Goal: Book appointment/travel/reservation

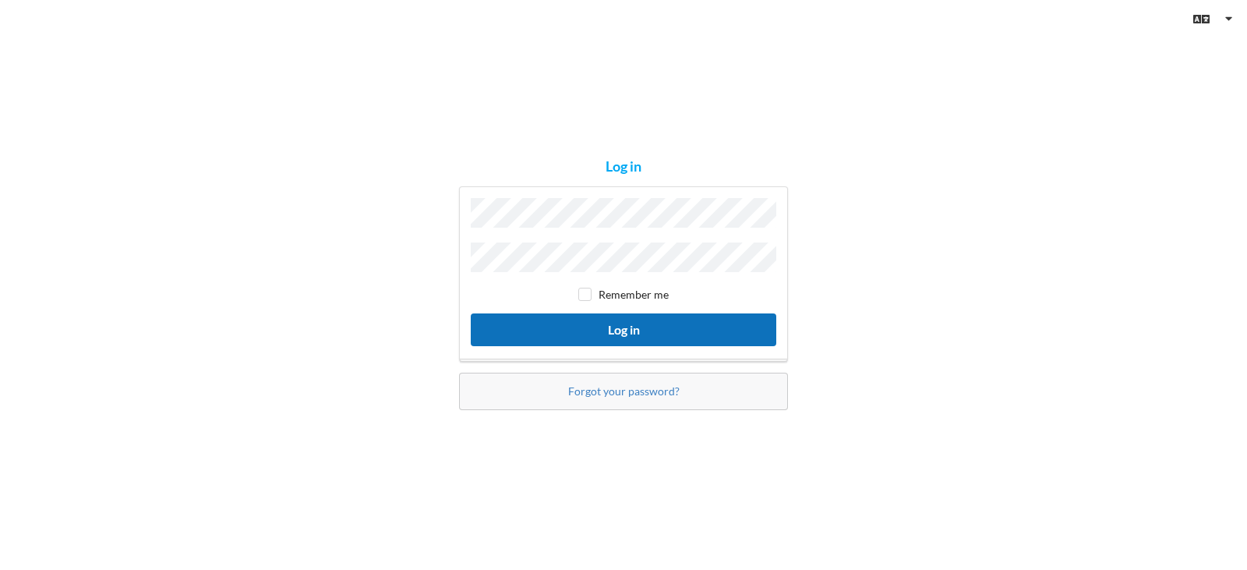
click at [630, 318] on button "Log in" at bounding box center [623, 329] width 305 height 32
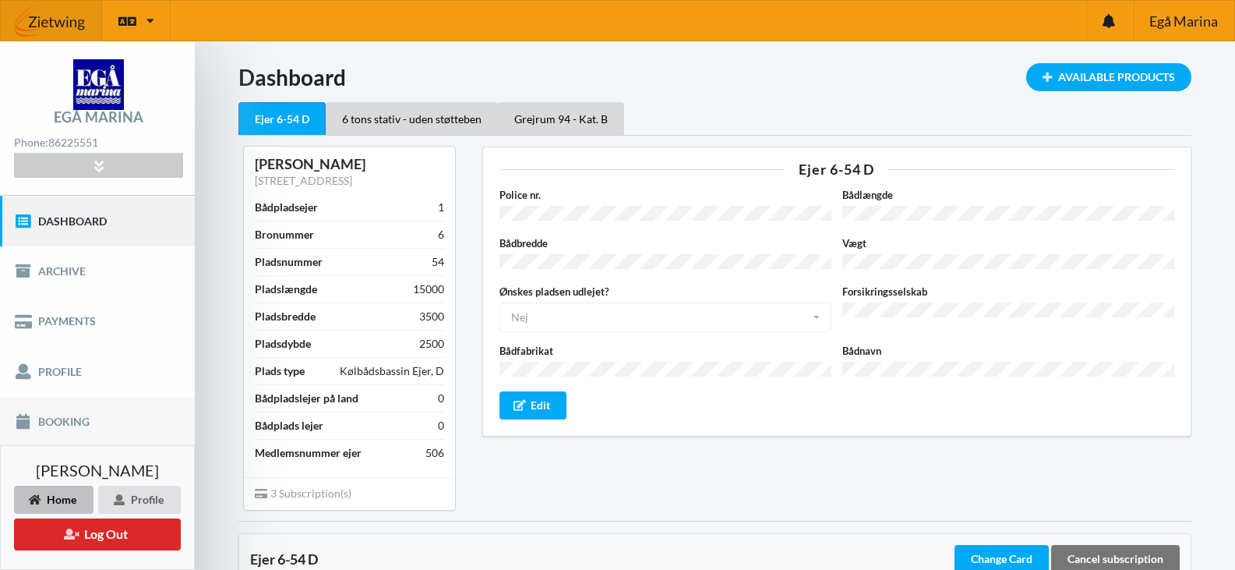
click at [34, 426] on link "Booking" at bounding box center [97, 422] width 195 height 50
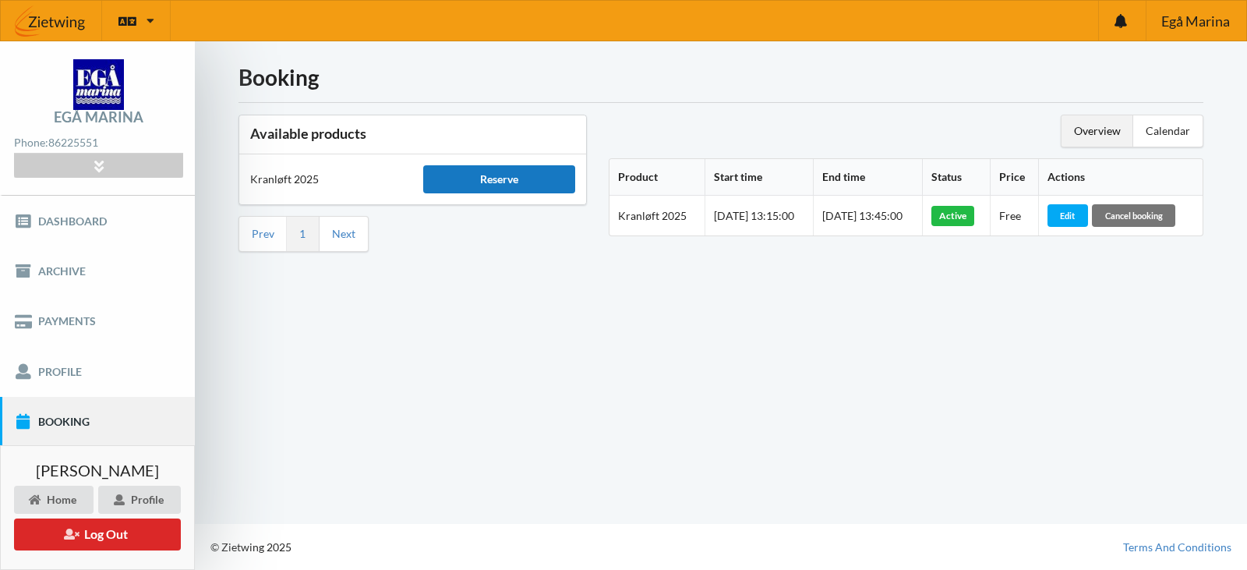
click at [441, 178] on div "Reserve" at bounding box center [498, 179] width 151 height 28
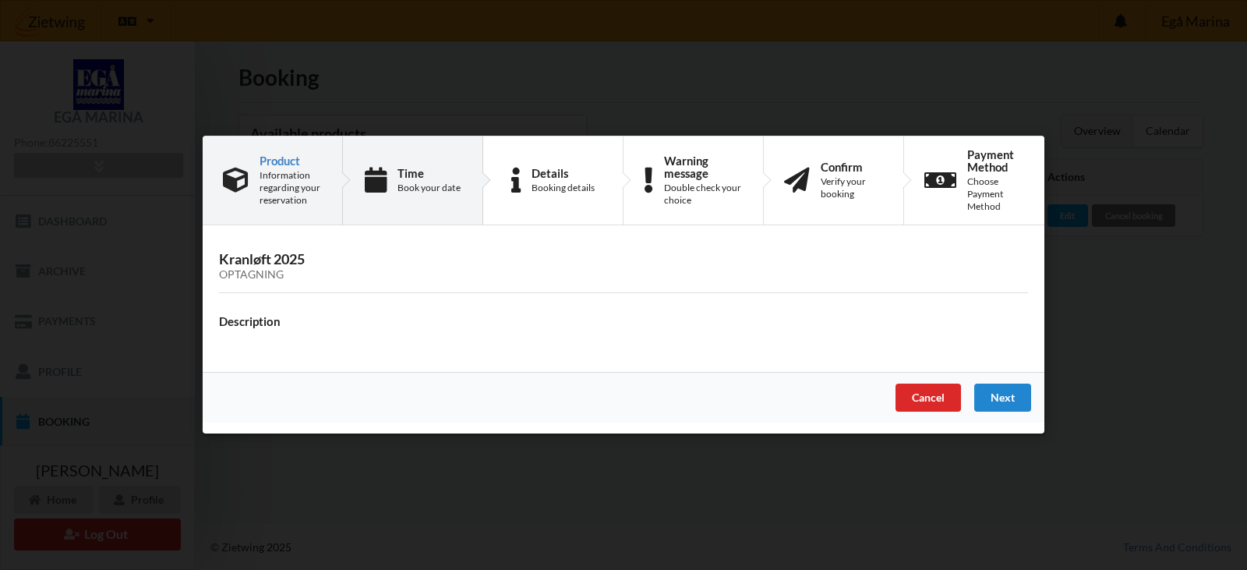
click at [449, 189] on div "Book your date" at bounding box center [428, 188] width 63 height 12
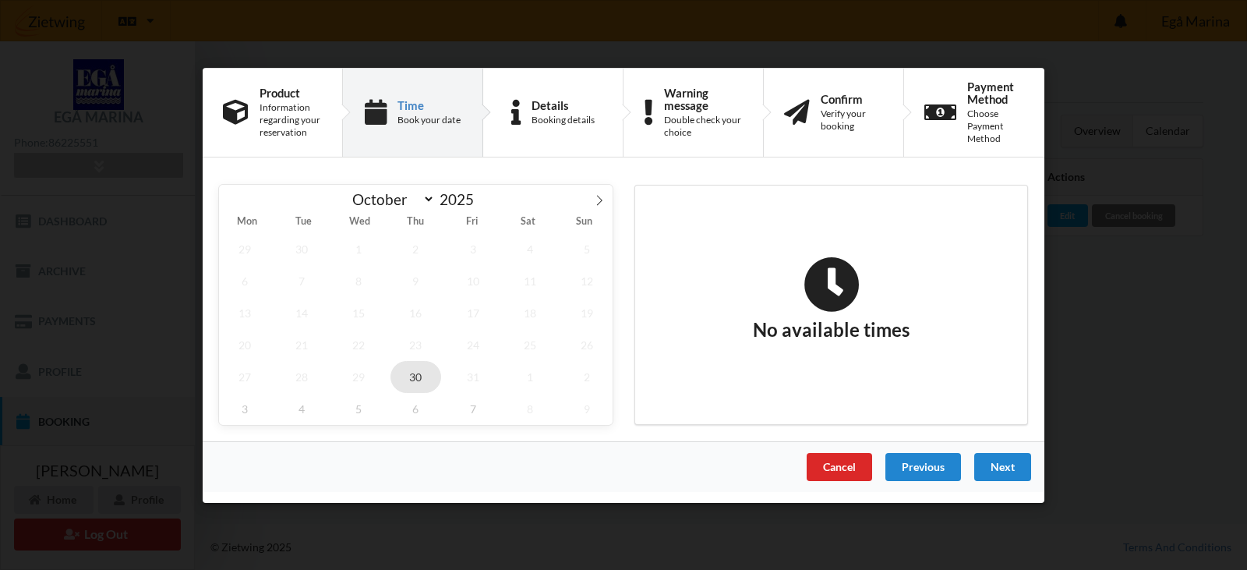
click at [414, 374] on span "30" at bounding box center [415, 376] width 51 height 32
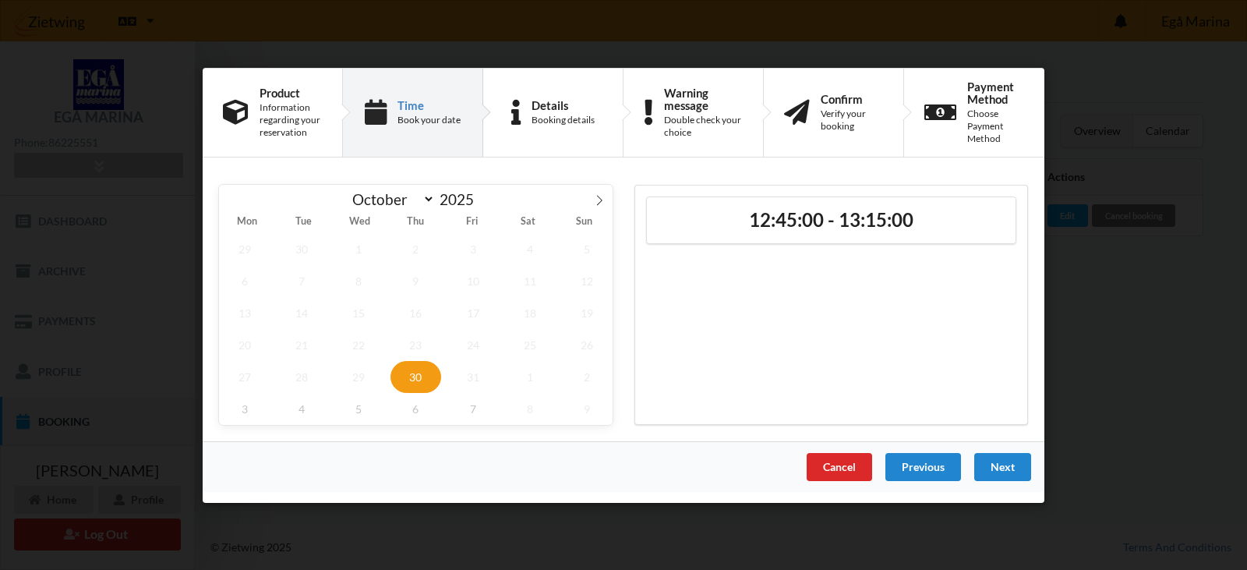
click at [852, 464] on div "Cancel" at bounding box center [838, 466] width 65 height 28
